Goal: Task Accomplishment & Management: Complete application form

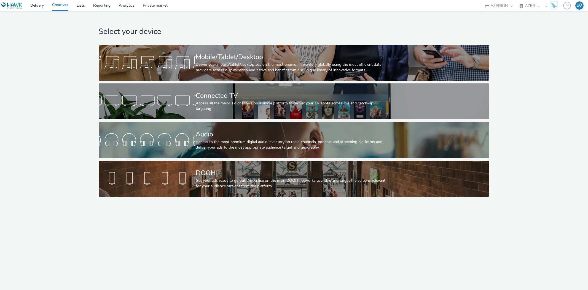
select select "ac009755-aa48-4799-8050-7a339a378eb8"
select select "79162ed7-0017-4339-93b0-3399b708648f"
click at [83, 17] on div "Select your device Mobile/Tablet/Desktop Deliver your mobile/tablet/desktop ads…" at bounding box center [294, 105] width 592 height 188
click at [542, 6] on select "AZERION AZERION APAC AZERION AUSTRIA AZERION BEL - ADEXPERTS AZERION BRAZIL AZE…" at bounding box center [533, 5] width 33 height 11
click at [346, 33] on h1 "Select your device" at bounding box center [294, 31] width 391 height 10
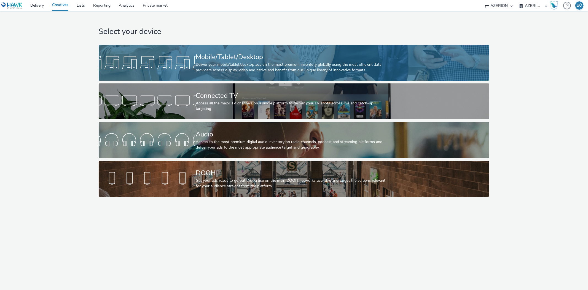
click at [263, 52] on div "Mobile/Tablet/Desktop" at bounding box center [293, 57] width 194 height 10
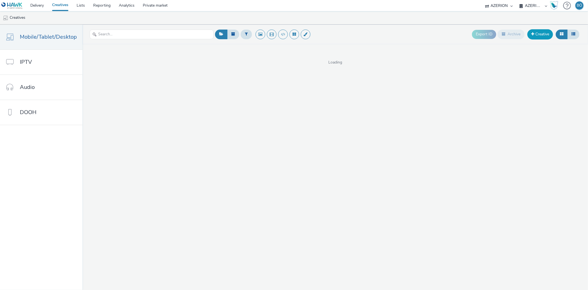
click at [544, 35] on link "Creative" at bounding box center [541, 34] width 26 height 10
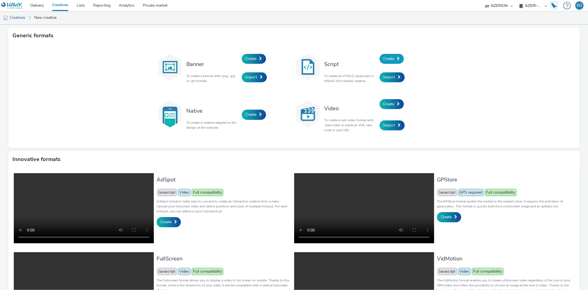
click at [388, 58] on span "Create" at bounding box center [389, 58] width 11 height 5
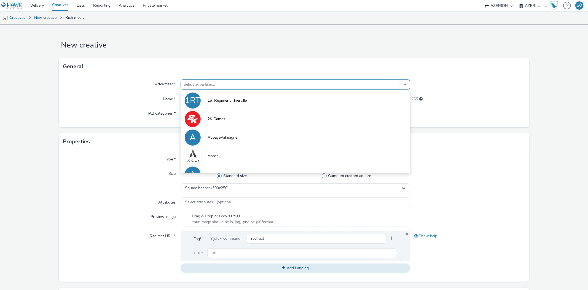
click at [235, 84] on div at bounding box center [290, 84] width 213 height 7
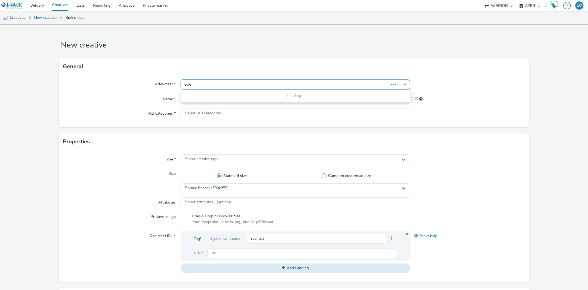
type input "lecler"
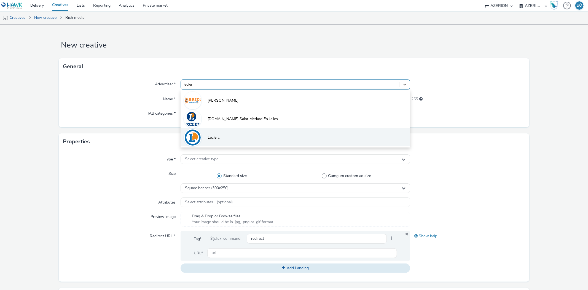
click at [240, 133] on li "Leclerc" at bounding box center [296, 137] width 230 height 18
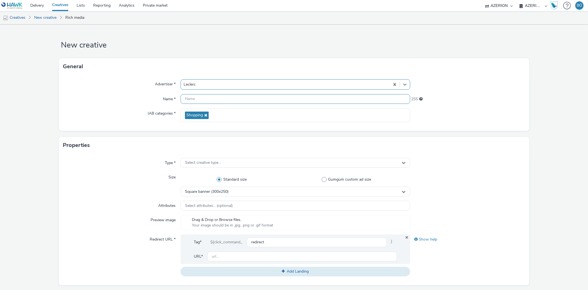
click at [214, 101] on input "text" at bounding box center [296, 99] width 230 height 10
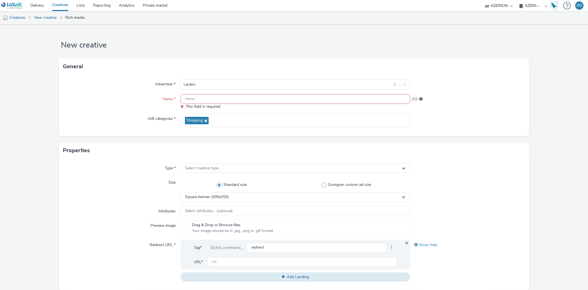
click at [202, 100] on input "text" at bounding box center [296, 99] width 230 height 10
click at [87, 82] on div "Advertiser *" at bounding box center [122, 84] width 118 height 10
click at [52, 19] on link "New creative" at bounding box center [45, 17] width 28 height 13
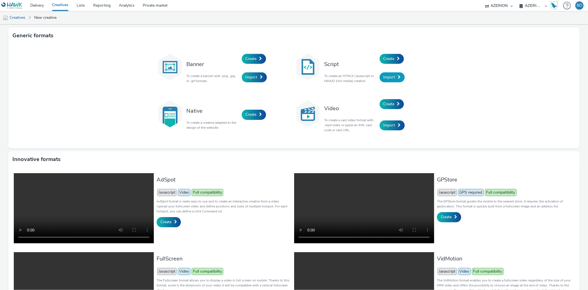
click at [389, 80] on link "Import" at bounding box center [392, 77] width 25 height 10
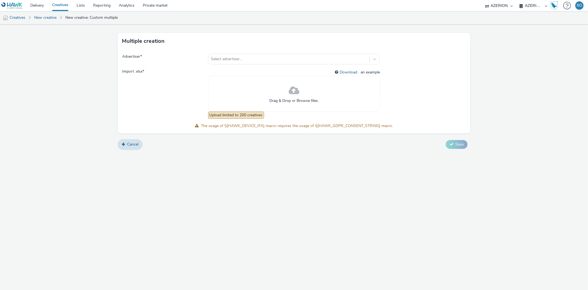
click at [292, 95] on span at bounding box center [294, 90] width 11 height 15
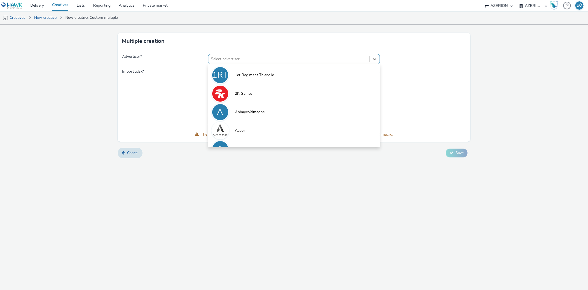
click at [254, 57] on div at bounding box center [289, 59] width 156 height 7
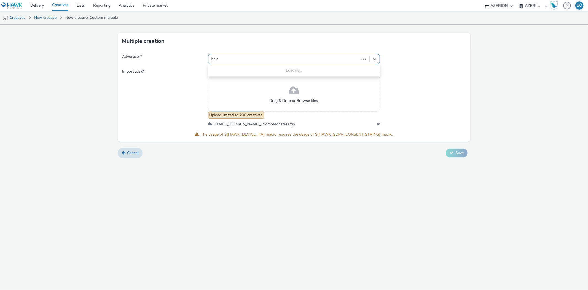
type input "lecler"
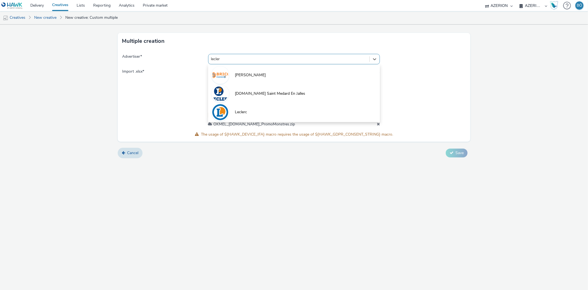
drag, startPoint x: 269, startPoint y: 110, endPoint x: 279, endPoint y: 112, distance: 10.8
click at [269, 108] on li "Leclerc" at bounding box center [294, 111] width 172 height 18
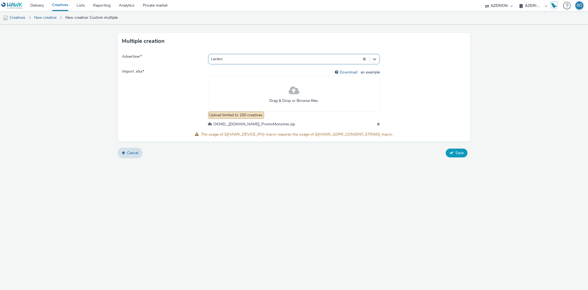
click at [451, 150] on button "Save" at bounding box center [457, 152] width 22 height 9
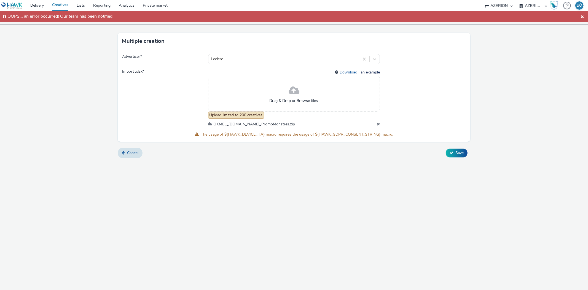
click at [257, 101] on div "Drag & Drop or Browse files." at bounding box center [294, 94] width 172 height 36
click at [378, 125] on icon at bounding box center [378, 124] width 3 height 4
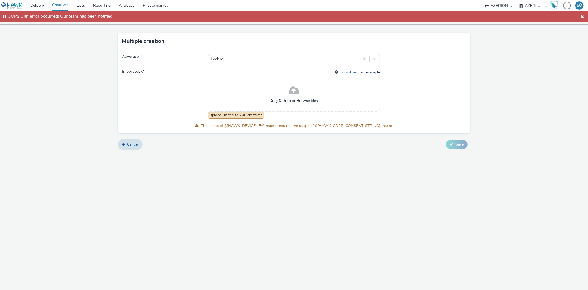
click at [298, 92] on span at bounding box center [294, 90] width 11 height 15
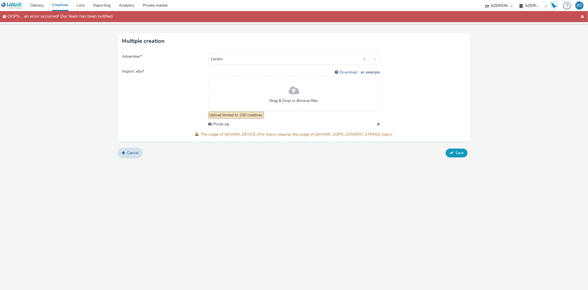
click at [461, 155] on span "Save" at bounding box center [460, 152] width 8 height 5
click at [380, 124] on span at bounding box center [423, 98] width 86 height 58
click at [409, 106] on span at bounding box center [423, 98] width 86 height 58
drag, startPoint x: 382, startPoint y: 125, endPoint x: 376, endPoint y: 125, distance: 5.2
click at [381, 125] on span at bounding box center [423, 98] width 86 height 58
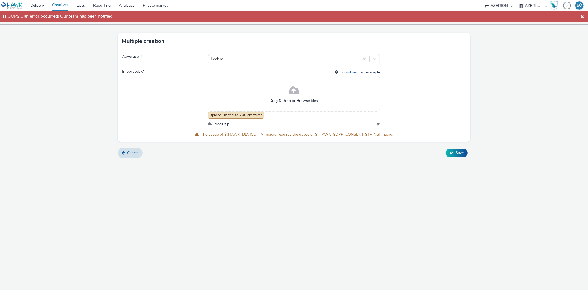
click at [376, 125] on div "Prods.zip" at bounding box center [294, 124] width 172 height 6
click at [377, 124] on div "Prods.zip" at bounding box center [294, 124] width 172 height 6
click at [377, 123] on icon at bounding box center [378, 124] width 3 height 4
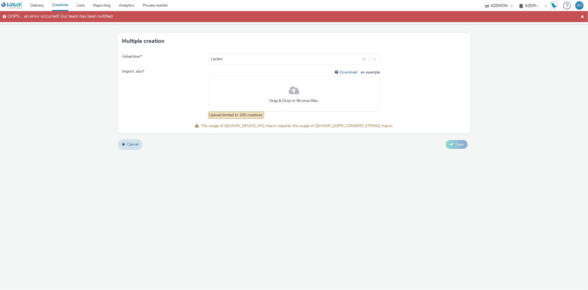
click at [580, 15] on span at bounding box center [583, 16] width 6 height 7
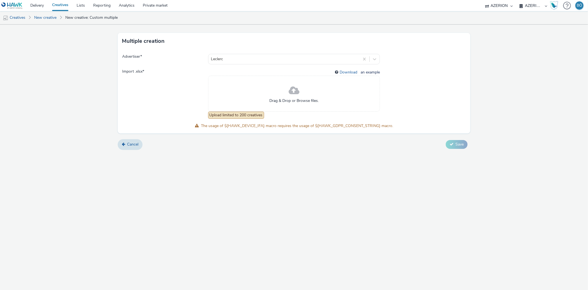
click at [232, 97] on div "Drag & Drop or Browse files." at bounding box center [294, 94] width 172 height 36
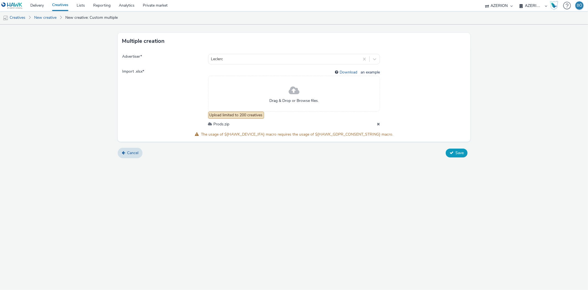
click at [457, 152] on span "Save" at bounding box center [460, 152] width 8 height 5
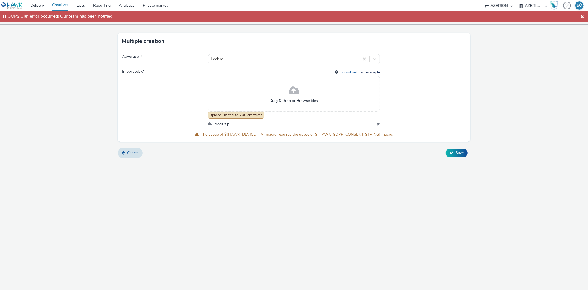
drag, startPoint x: 38, startPoint y: 102, endPoint x: 48, endPoint y: 101, distance: 9.9
click at [38, 102] on form "Multiple creation Advertiser * Leclerc Import .xlsx * Download an example Drag …" at bounding box center [294, 94] width 588 height 138
click at [181, 193] on div "Multiple creation Advertiser * Leclerc Import .xlsx * Download an example Drag …" at bounding box center [294, 157] width 588 height 265
drag, startPoint x: 130, startPoint y: 90, endPoint x: 129, endPoint y: 84, distance: 7.0
click at [130, 90] on span "Import .xlsx *" at bounding box center [165, 98] width 86 height 58
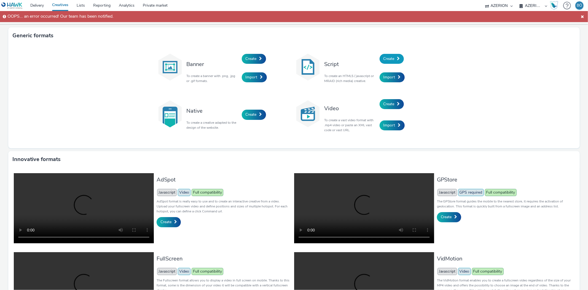
click at [383, 63] on link "Create" at bounding box center [392, 59] width 24 height 10
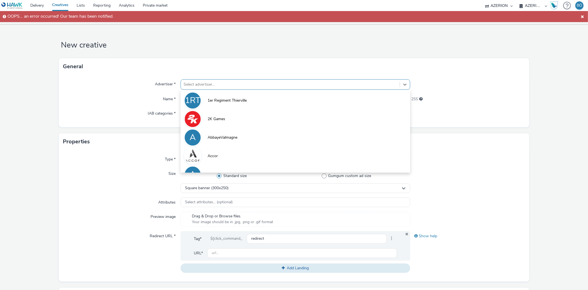
click at [239, 82] on div at bounding box center [290, 84] width 213 height 7
type input "leclerc"
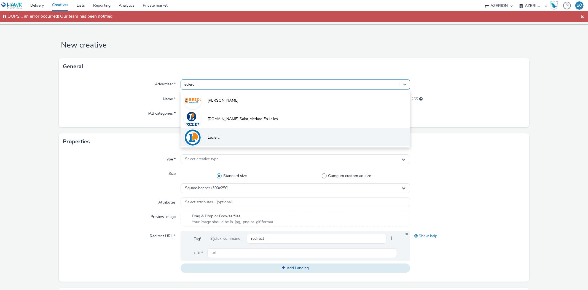
click at [205, 139] on li "Leclerc" at bounding box center [296, 137] width 230 height 18
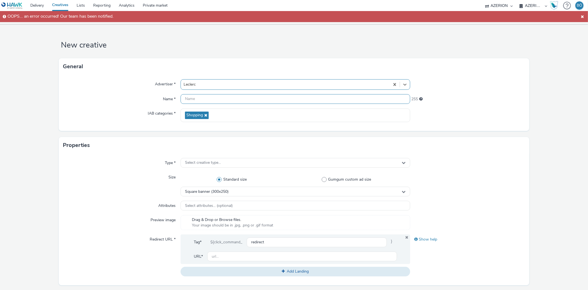
click at [209, 94] on input "text" at bounding box center [296, 99] width 230 height 10
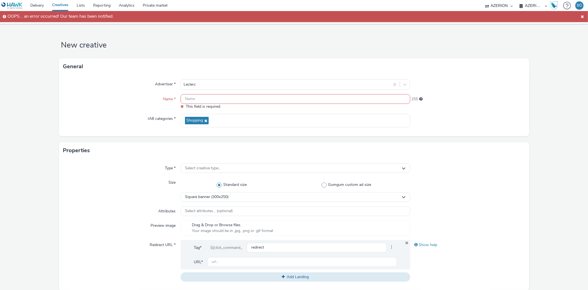
paste input "FR_CMIMedia_Leclerc_SCACHAP_PromoMonstres"
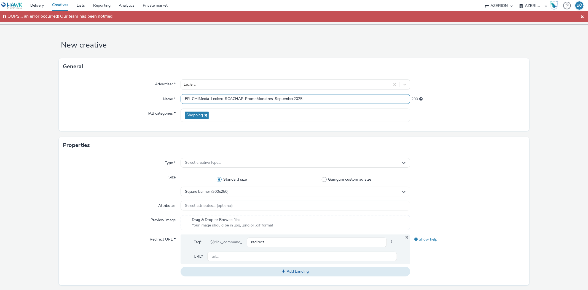
click at [274, 100] on input "FR_CMIMedia_Leclerc_SCACHAP_PromoMonstres_September2025" at bounding box center [296, 99] width 230 height 10
type input "FR_CMIMedia_Leclerc_SCACHAP_PromoMonstres_Interstitial_September2025"
click at [111, 205] on div "Attributes" at bounding box center [122, 206] width 118 height 10
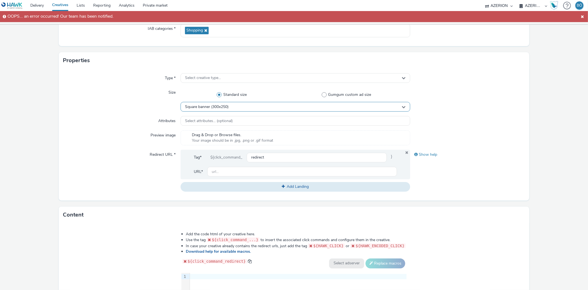
scroll to position [92, 0]
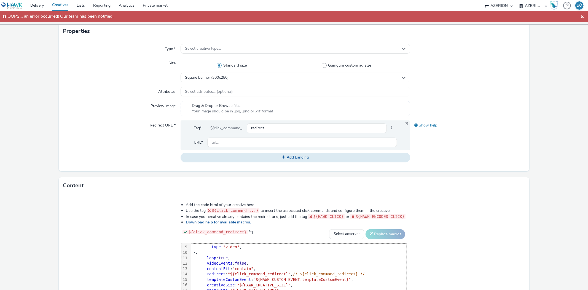
scroll to position [58, 0]
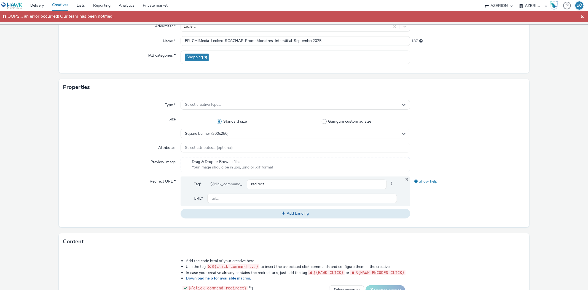
click at [75, 171] on div "Preview image" at bounding box center [122, 164] width 118 height 15
click at [256, 196] on input "text" at bounding box center [302, 198] width 190 height 10
paste input "[URL][DOMAIN_NAME][PERSON_NAME]"
type input "[URL][DOMAIN_NAME][PERSON_NAME]"
click at [112, 204] on div "Redirect URL *" at bounding box center [122, 197] width 118 height 42
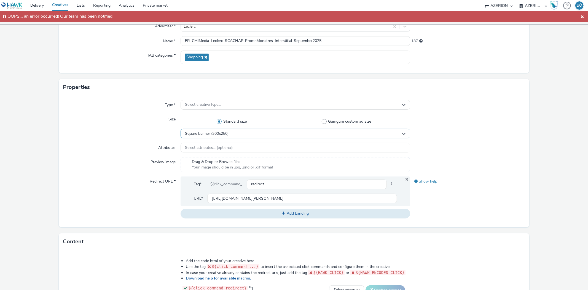
click at [221, 133] on span "Square banner (300x250)" at bounding box center [207, 133] width 44 height 5
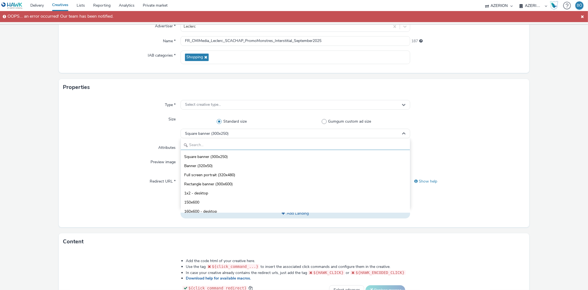
click at [215, 142] on input "text" at bounding box center [295, 145] width 229 height 10
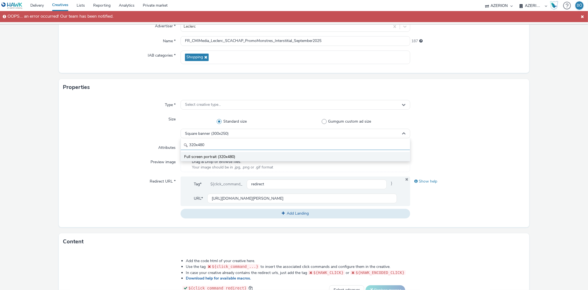
type input "320x480"
drag, startPoint x: 245, startPoint y: 155, endPoint x: 123, endPoint y: 156, distance: 122.2
click at [245, 155] on li "Full screen portrait (320x480)" at bounding box center [295, 156] width 229 height 9
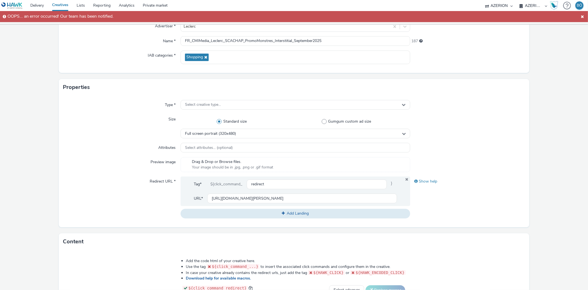
click at [3, 122] on form "New creative General Advertiser * Leclerc Name * FR_CMIMedia_Leclerc_SCACHAP_Pr…" at bounding box center [294, 193] width 588 height 453
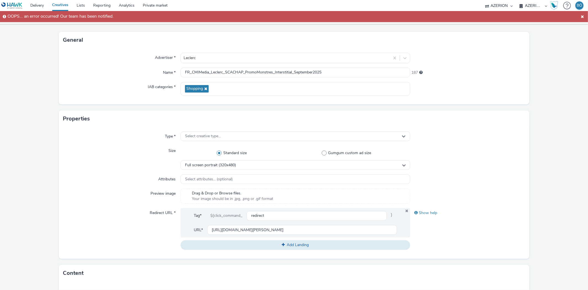
scroll to position [0, 0]
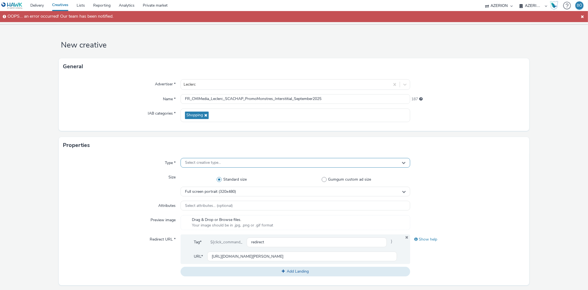
click at [191, 163] on span "Select creative type..." at bounding box center [203, 162] width 36 height 5
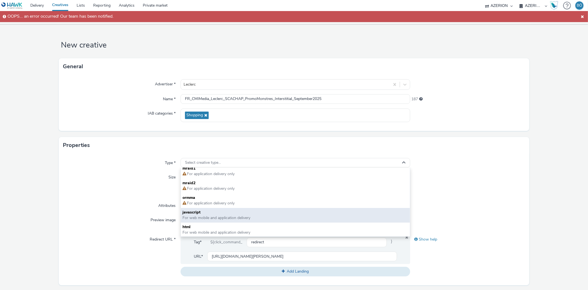
scroll to position [3, 0]
drag, startPoint x: 212, startPoint y: 225, endPoint x: 191, endPoint y: 217, distance: 22.4
click at [212, 225] on span "html" at bounding box center [296, 227] width 226 height 6
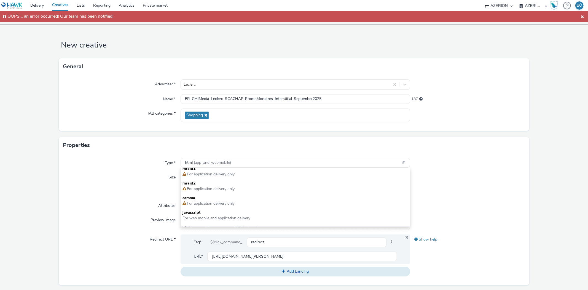
click at [89, 189] on div "Size" at bounding box center [122, 184] width 118 height 24
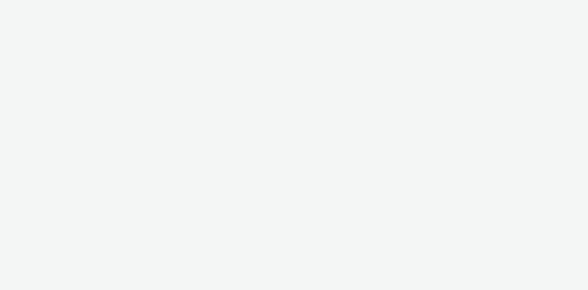
select select "ac009755-aa48-4799-8050-7a339a378eb8"
select select "79162ed7-0017-4339-93b0-3399b708648f"
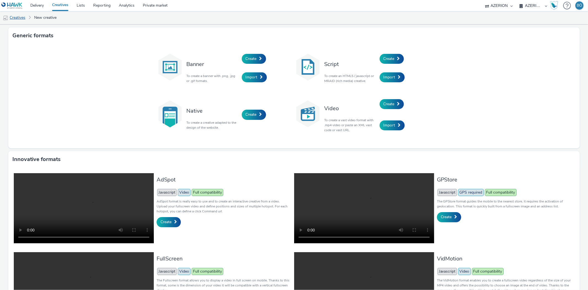
click at [26, 18] on link "Creatives" at bounding box center [14, 17] width 28 height 13
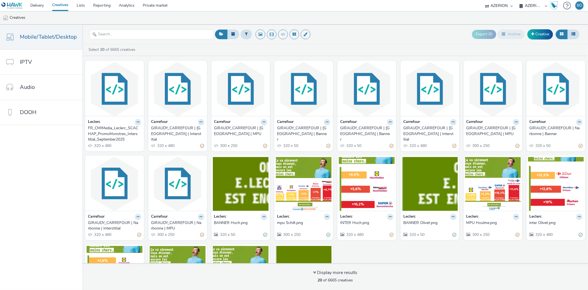
click at [112, 124] on div "Leclerc" at bounding box center [114, 122] width 53 height 6
click at [113, 98] on img at bounding box center [115, 89] width 56 height 54
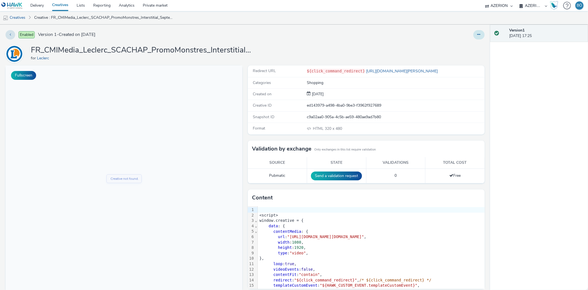
click at [479, 36] on button at bounding box center [479, 34] width 11 height 9
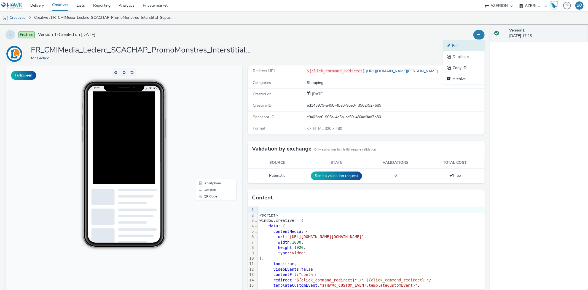
click at [452, 44] on link "Edit" at bounding box center [464, 45] width 41 height 11
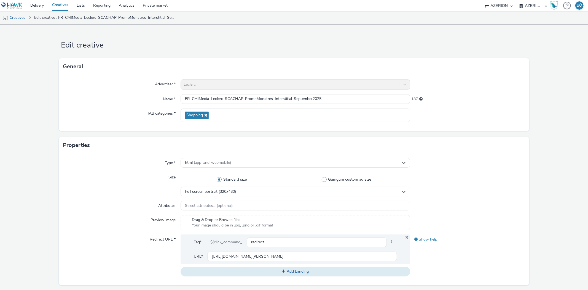
click at [100, 18] on link "Edit creative : FR_CMIMedia_Leclerc_SCACHAP_PromoMonstres_Interstitial_Septembe…" at bounding box center [104, 17] width 147 height 13
click at [42, 7] on link "Delivery" at bounding box center [37, 5] width 22 height 11
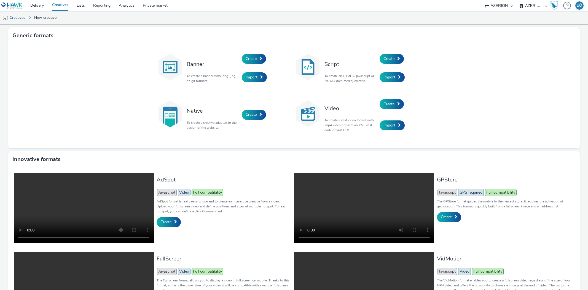
select select "ac009755-aa48-4799-8050-7a339a378eb8"
select select "79162ed7-0017-4339-93b0-3399b708648f"
click at [385, 60] on span "Create" at bounding box center [389, 58] width 11 height 5
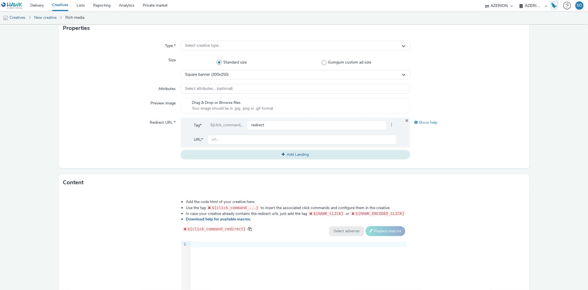
scroll to position [153, 0]
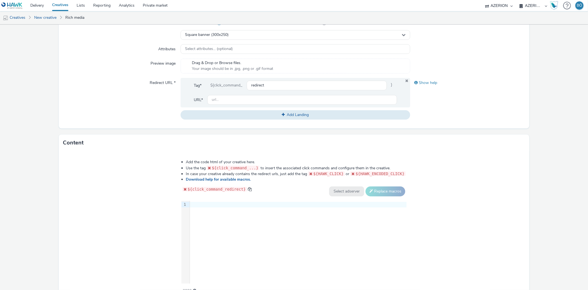
drag, startPoint x: 221, startPoint y: 194, endPoint x: 217, endPoint y: 211, distance: 17.1
click at [221, 199] on div "Add the code html of your creative here. Use the tag ${click_command_...} to in…" at bounding box center [294, 223] width 265 height 136
click at [217, 211] on div "9 1 ›" at bounding box center [295, 242] width 226 height 83
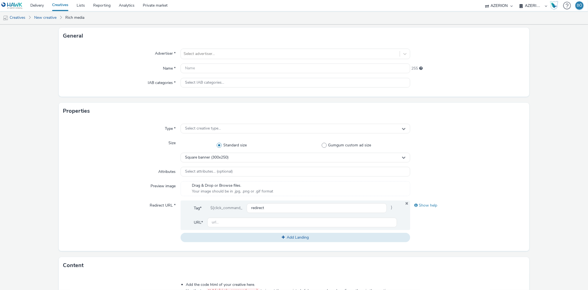
scroll to position [30, 0]
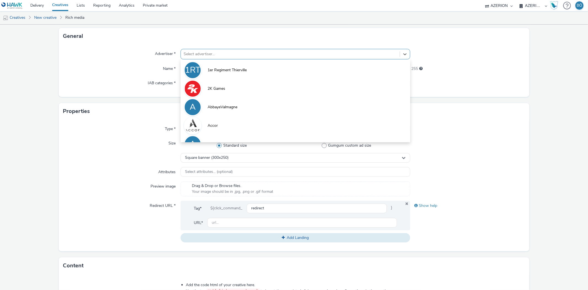
click at [212, 57] on div at bounding box center [290, 54] width 213 height 7
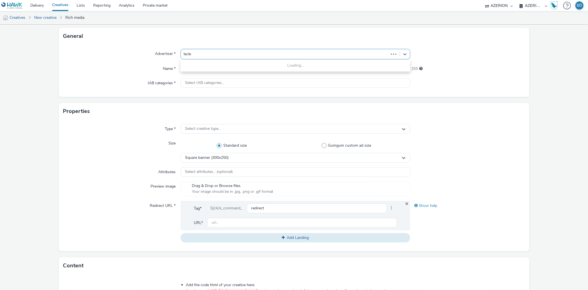
type input "lecler"
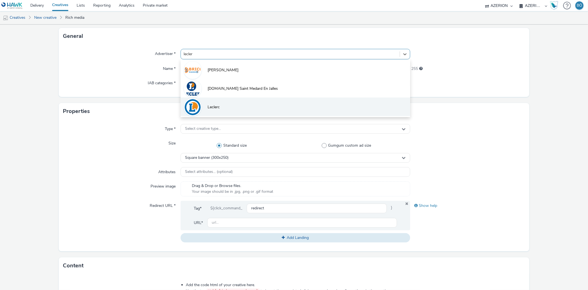
click at [229, 101] on li "Leclerc" at bounding box center [296, 106] width 230 height 18
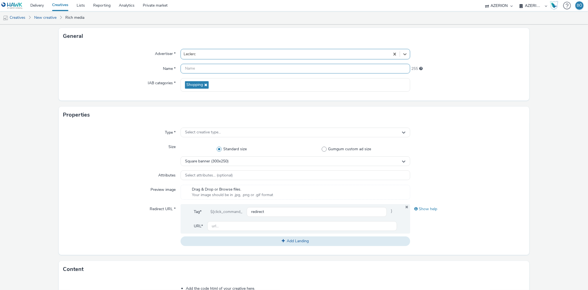
click at [220, 68] on input "text" at bounding box center [296, 69] width 230 height 10
type input "L"
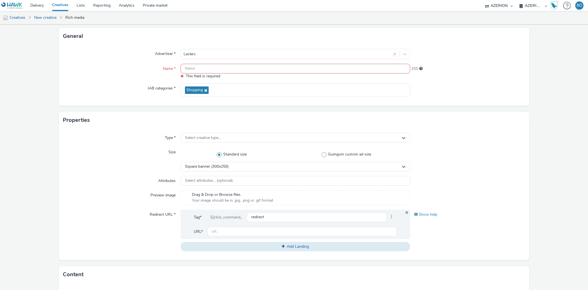
paste input "FR_CMIMedia_Leclerc_SCACHAP_PromoMonstres"
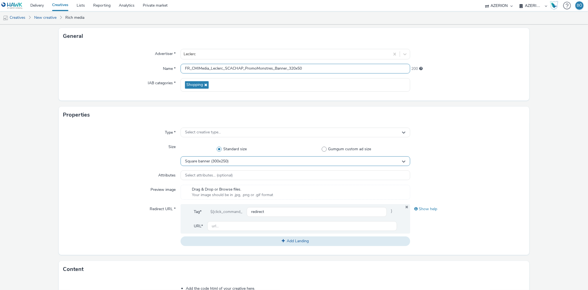
type input "FR_CMIMedia_Leclerc_SCACHAP_PromoMonstres_Banner_320x50"
click at [225, 159] on span "Square banner (300x250)" at bounding box center [207, 161] width 44 height 5
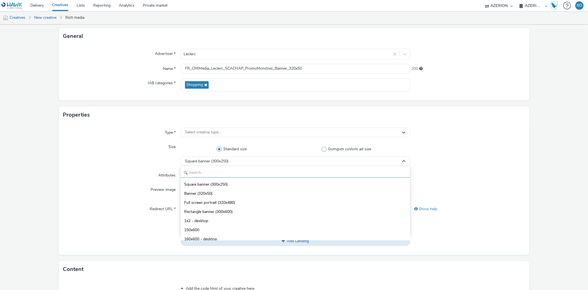
click at [208, 173] on input "text" at bounding box center [295, 173] width 229 height 10
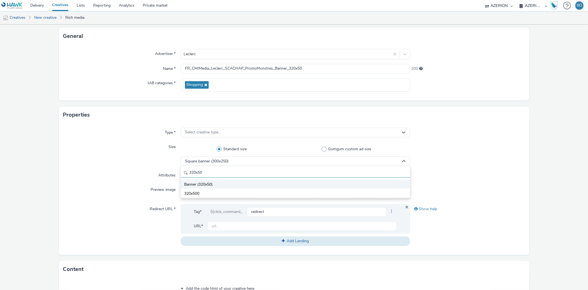
type input "320x50"
click at [204, 183] on span "Banner (320x50)" at bounding box center [198, 185] width 28 height 6
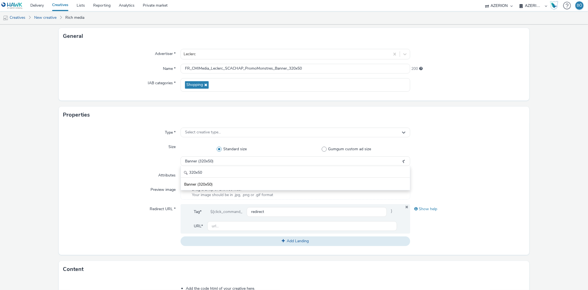
click at [82, 159] on div "Size" at bounding box center [122, 154] width 118 height 24
click at [242, 223] on input "text" at bounding box center [302, 226] width 190 height 10
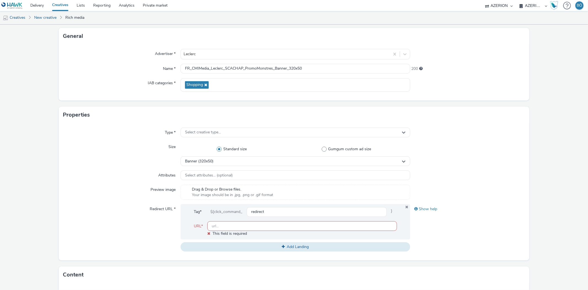
paste input "[URL][DOMAIN_NAME][PERSON_NAME]"
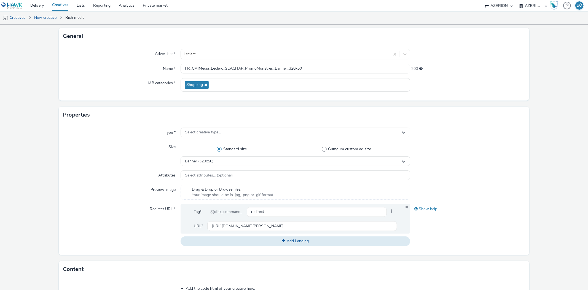
click at [93, 209] on div "Redirect URL *" at bounding box center [122, 225] width 118 height 42
click at [253, 225] on input "[URL][DOMAIN_NAME][PERSON_NAME]" at bounding box center [302, 226] width 190 height 10
drag, startPoint x: 520, startPoint y: 163, endPoint x: 523, endPoint y: 159, distance: 5.0
click at [520, 162] on div at bounding box center [468, 154] width 115 height 24
drag, startPoint x: 258, startPoint y: 223, endPoint x: 144, endPoint y: 225, distance: 114.2
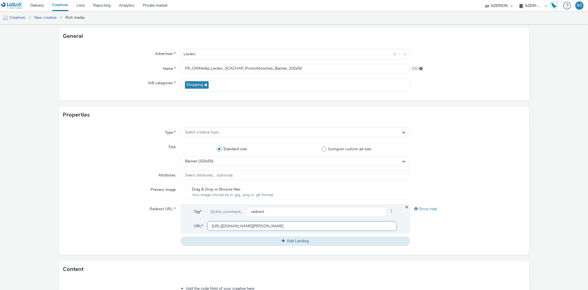
click at [128, 225] on div "Redirect URL * Tag* ${click_command_ redirect } URL* https://www.e.leclerc Add …" at bounding box center [294, 225] width 462 height 42
paste input "/"
type input "[URL][DOMAIN_NAME][PERSON_NAME]"
click at [558, 207] on form "New creative General Advertiser * Leclerc Name * FR_CMIMedia_Leclerc_SCACHAP_Pr…" at bounding box center [294, 220] width 588 height 453
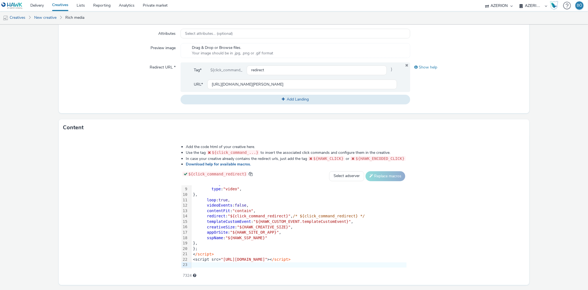
scroll to position [187, 0]
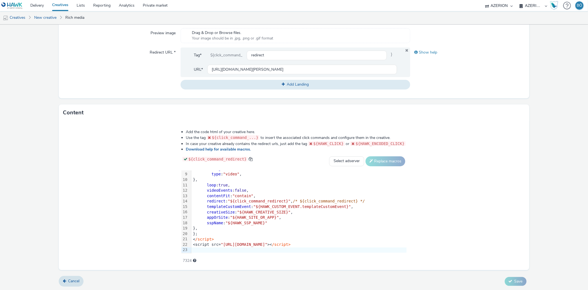
click at [353, 246] on div "<script> window.creative = { data : { contentMedia : { url : "https://cdn.tabmo…" at bounding box center [298, 190] width 215 height 127
click at [291, 242] on span "/script>" at bounding box center [281, 244] width 18 height 4
click at [508, 276] on div "Cancel Save" at bounding box center [294, 281] width 471 height 10
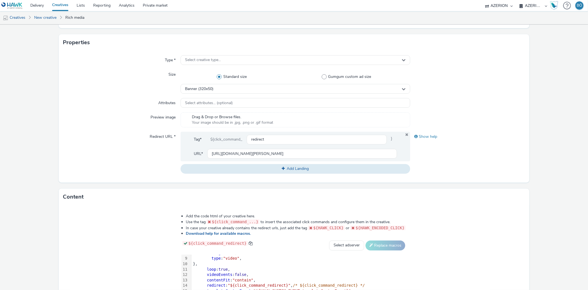
scroll to position [34, 0]
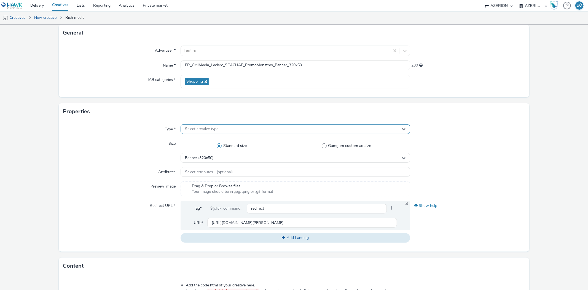
click at [239, 132] on div "Select creative type..." at bounding box center [296, 129] width 230 height 10
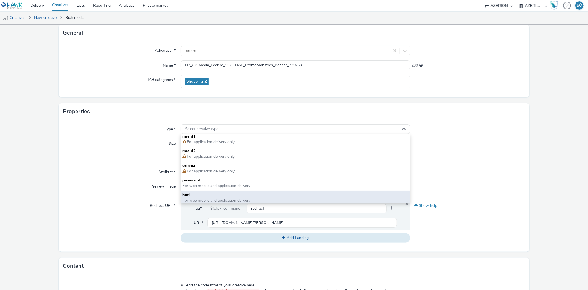
scroll to position [4, 0]
click at [217, 192] on span "html" at bounding box center [296, 193] width 226 height 6
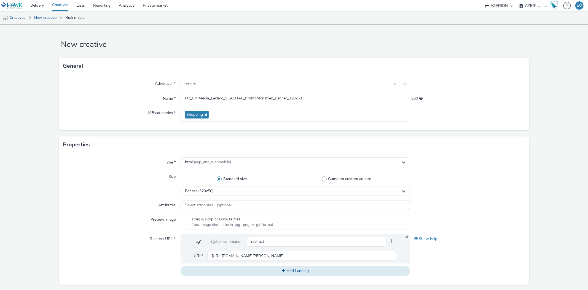
scroll to position [0, 0]
drag, startPoint x: 318, startPoint y: 98, endPoint x: 290, endPoint y: 98, distance: 28.7
click at [288, 98] on input "FR_CMIMedia_Leclerc_SCACHAP_PromoMonstres_Banner_320x50" at bounding box center [296, 99] width 230 height 10
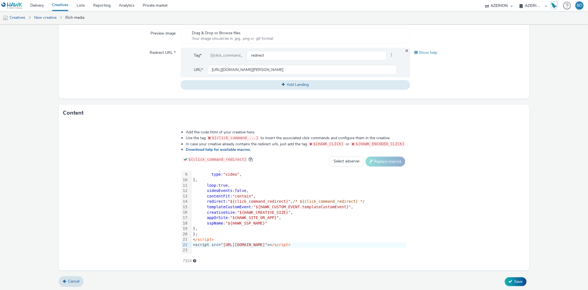
scroll to position [187, 0]
type input "FR_CMIMedia_Leclerc_SCACHAP_PromoMonstres_Banner_September2025"
click at [509, 279] on button "Save" at bounding box center [516, 281] width 22 height 9
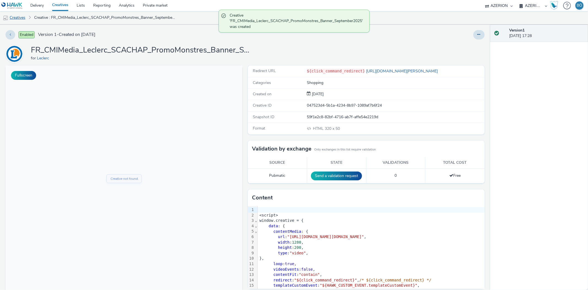
click at [18, 18] on link "Creatives" at bounding box center [14, 17] width 28 height 13
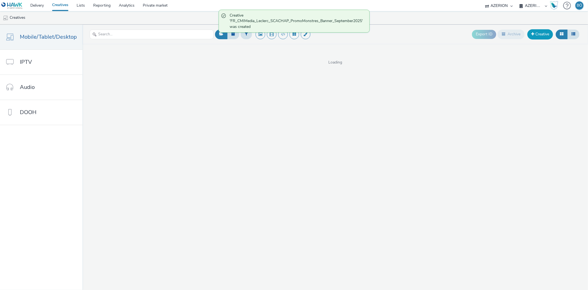
click at [544, 32] on link "Creative" at bounding box center [541, 34] width 26 height 10
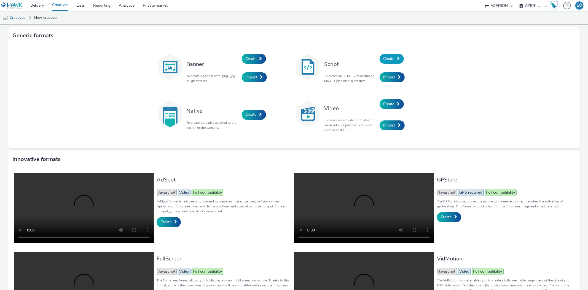
click at [390, 62] on link "Create" at bounding box center [392, 59] width 24 height 10
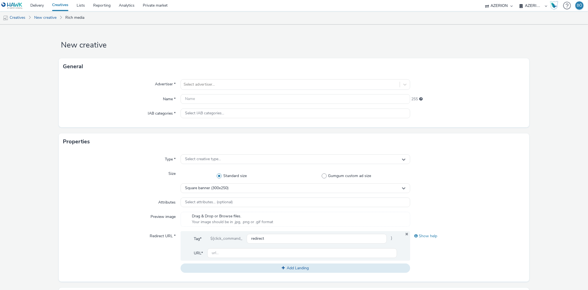
click at [390, 62] on div "General" at bounding box center [294, 66] width 471 height 17
click at [227, 79] on div "Select advertiser..." at bounding box center [296, 84] width 230 height 10
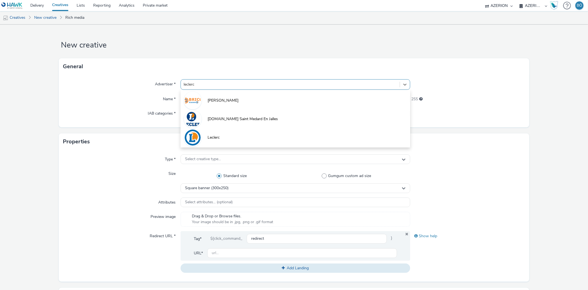
type input "leclerc"
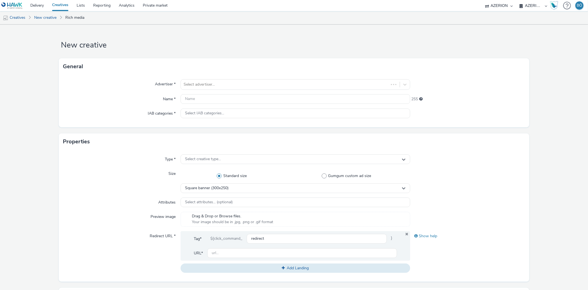
drag, startPoint x: 222, startPoint y: 150, endPoint x: 222, endPoint y: 142, distance: 8.0
click at [222, 148] on div "Properties" at bounding box center [294, 141] width 471 height 17
click at [216, 83] on div at bounding box center [290, 84] width 213 height 7
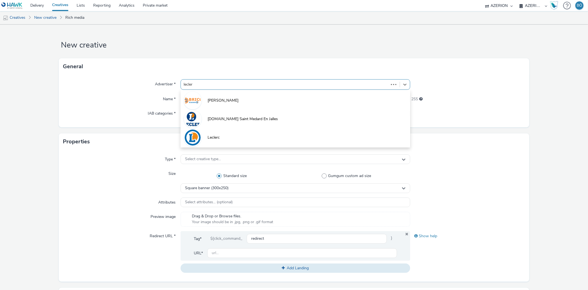
type input "leclerc"
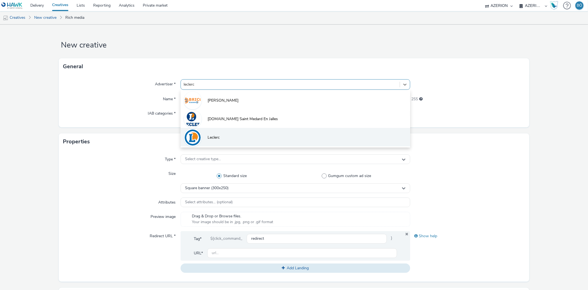
click at [232, 140] on li "Leclerc" at bounding box center [296, 137] width 230 height 18
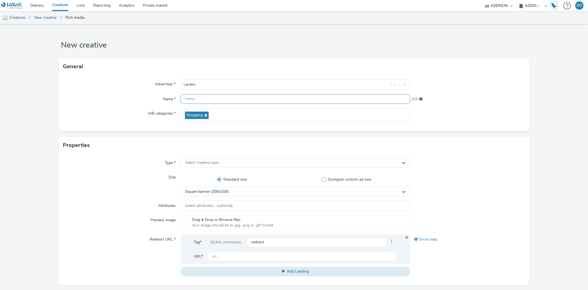
click at [199, 99] on input "text" at bounding box center [296, 99] width 230 height 10
paste input "[URL][DOMAIN_NAME][PERSON_NAME]"
type input "[URL][DOMAIN_NAME][PERSON_NAME]"
click at [250, 258] on input "text" at bounding box center [302, 256] width 190 height 10
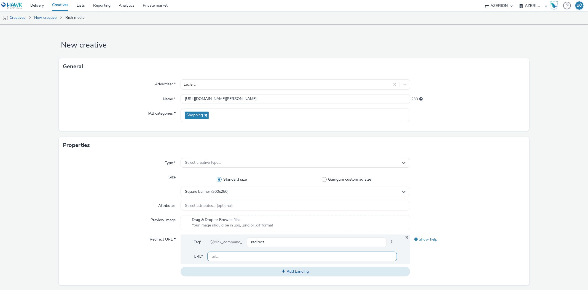
paste input "[URL][DOMAIN_NAME][PERSON_NAME]"
type input "[URL][DOMAIN_NAME][PERSON_NAME]"
click at [223, 159] on div "Select creative type..." at bounding box center [296, 163] width 230 height 10
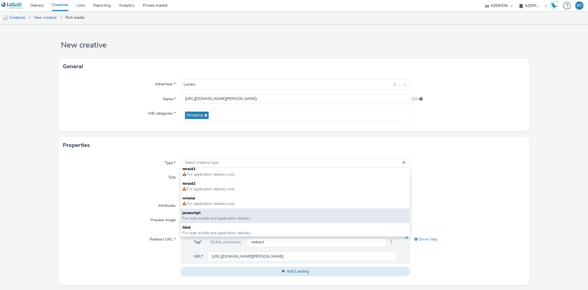
scroll to position [4, 0]
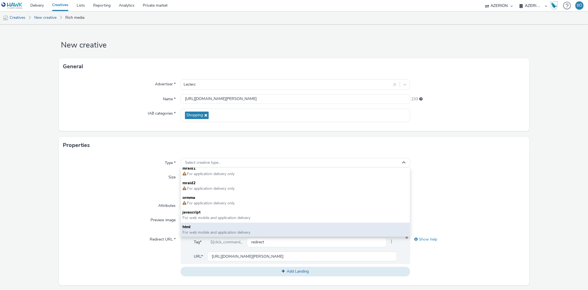
click at [216, 223] on div "html For web mobile and application delivery" at bounding box center [295, 229] width 229 height 15
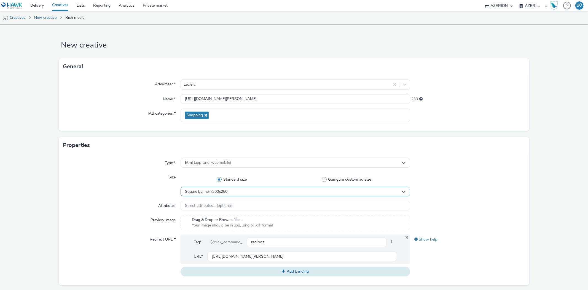
click at [233, 190] on div "Square banner (300x250)" at bounding box center [296, 191] width 230 height 10
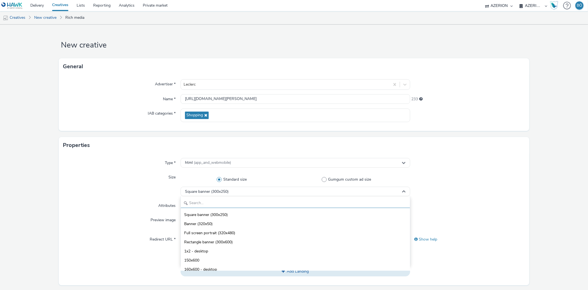
click at [225, 201] on input "text" at bounding box center [295, 203] width 229 height 10
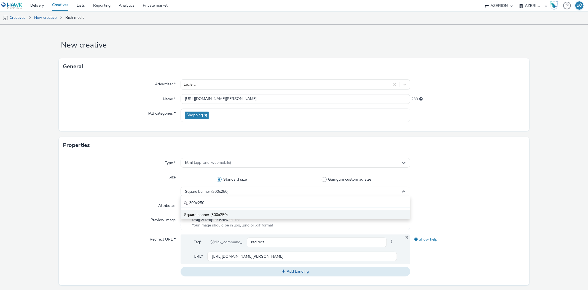
type input "300x250"
drag, startPoint x: 217, startPoint y: 216, endPoint x: 217, endPoint y: 213, distance: 3.1
click at [217, 215] on span "Square banner (300x250)" at bounding box center [206, 215] width 44 height 6
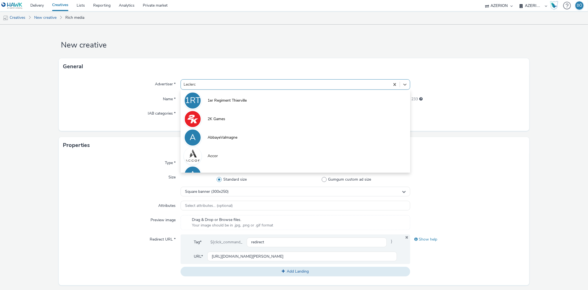
drag, startPoint x: 199, startPoint y: 81, endPoint x: 216, endPoint y: 92, distance: 20.1
click at [199, 81] on div at bounding box center [285, 84] width 203 height 7
click at [67, 125] on div "Advertiser * option 2K Games focused, 2 of 10. 10 results available. Use Up and…" at bounding box center [294, 103] width 471 height 56
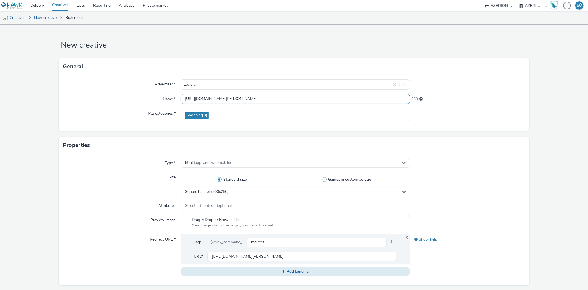
click at [220, 104] on div "Advertiser * Leclerc Name * https://www.e.leclerc/ 233 IAB categories * Shopping" at bounding box center [294, 103] width 471 height 56
click at [225, 100] on input "[URL][DOMAIN_NAME][PERSON_NAME]" at bounding box center [296, 99] width 230 height 10
drag, startPoint x: 160, startPoint y: 93, endPoint x: 178, endPoint y: 92, distance: 18.3
click at [90, 89] on div "Advertiser * Leclerc Name * https://www.e.leclerc/ 233 IAB categories * Shopping" at bounding box center [294, 103] width 471 height 56
paste input "FR_CMIMedia_Leclerc_SCACHAP_PromoMonstres"
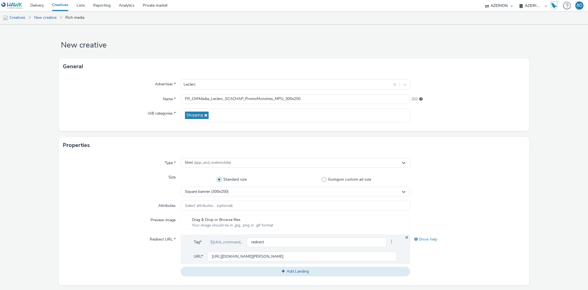
click at [70, 130] on div "Advertiser * Leclerc Name * FR_CMIMedia_Leclerc_SCACHAP_PromoMonstres_MPU_300x2…" at bounding box center [294, 103] width 471 height 56
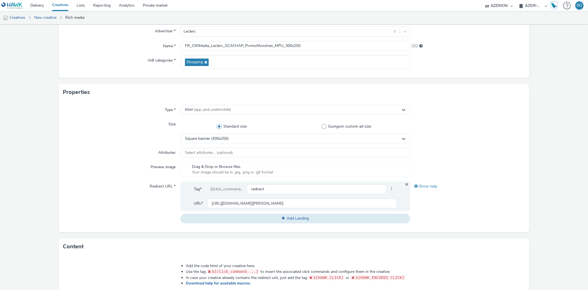
scroll to position [153, 0]
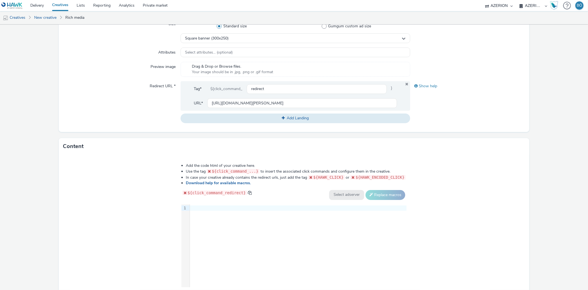
click at [18, 159] on form "New creative General Advertiser * Leclerc Name * FR_CMIMedia_Leclerc_SCACHAP_Pr…" at bounding box center [294, 97] width 588 height 453
drag, startPoint x: 198, startPoint y: 236, endPoint x: 198, endPoint y: 232, distance: 3.9
click at [198, 236] on div "9 1 ›" at bounding box center [295, 245] width 226 height 83
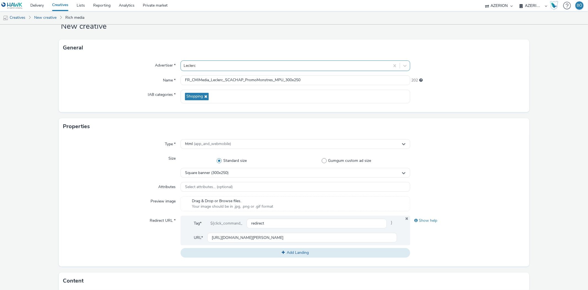
scroll to position [0, 0]
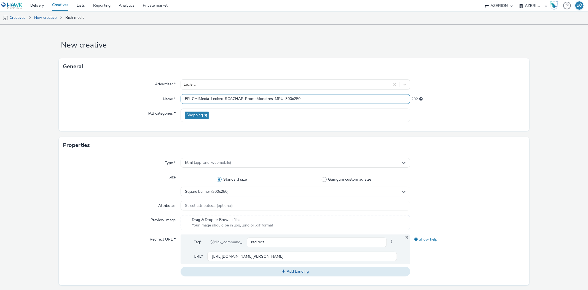
drag, startPoint x: 284, startPoint y: 96, endPoint x: 299, endPoint y: 98, distance: 15.0
click at [299, 98] on input "FR_CMIMedia_Leclerc_SCACHAP_PromoMonstres_MPU_300x250" at bounding box center [296, 99] width 230 height 10
type input "FR_CMIMedia_Leclerc_SCACHAP_PromoMonstres_MPU_September2025"
click at [60, 165] on div "Type * html (app_and_webmobile) Size Standard size Gumgum custom ad size Square…" at bounding box center [294, 219] width 471 height 132
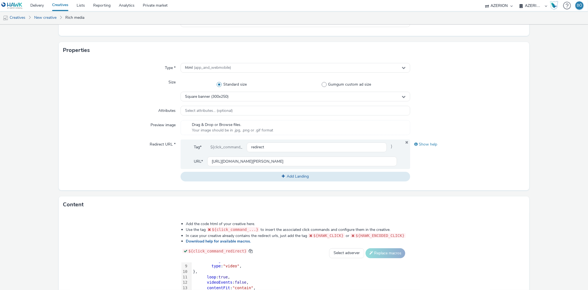
scroll to position [187, 0]
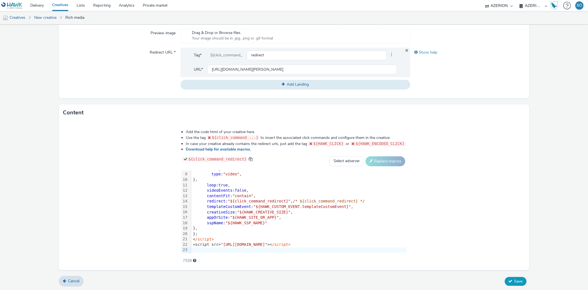
click at [515, 281] on span "Save" at bounding box center [519, 280] width 8 height 5
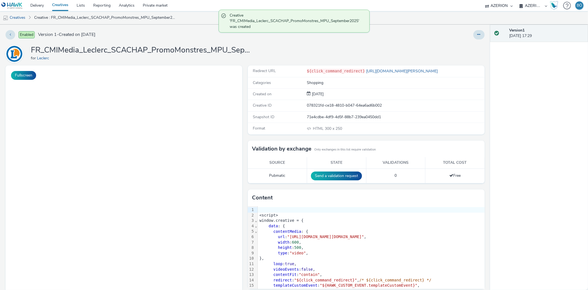
click at [167, 32] on div "Enabled Version 1 - Created on 30 September 2025" at bounding box center [150, 34] width 288 height 9
